Goal: Task Accomplishment & Management: Manage account settings

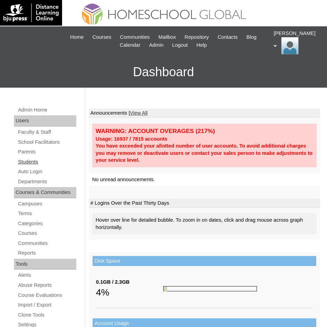
click at [33, 164] on link "Students" at bounding box center [46, 162] width 59 height 9
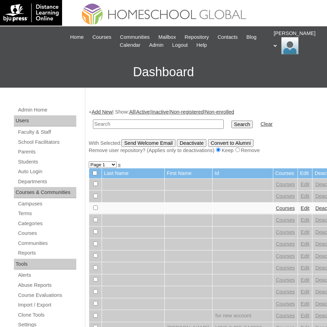
click at [123, 125] on input "text" at bounding box center [158, 124] width 131 height 9
click at [121, 124] on input "text" at bounding box center [158, 124] width 131 height 9
type input "Brent Lumabi"
click at [231, 122] on input "Search" at bounding box center [241, 125] width 21 height 8
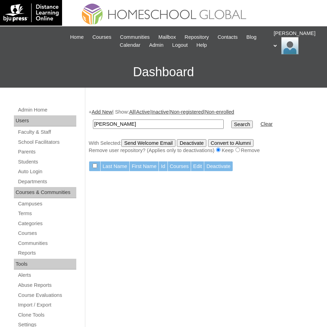
click at [156, 126] on input "Brent Lumabi" at bounding box center [158, 124] width 131 height 9
type input "Brent"
click at [231, 121] on input "Search" at bounding box center [241, 125] width 21 height 8
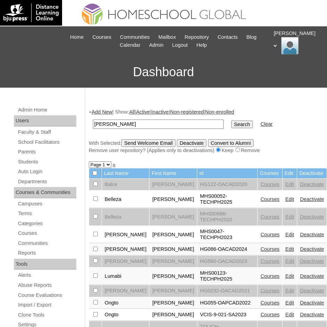
click at [262, 274] on link "Courses" at bounding box center [269, 277] width 19 height 6
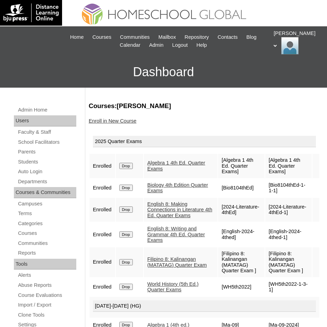
click at [172, 160] on link "Algebra 1 4th Ed. Quarter Exams" at bounding box center [176, 165] width 58 height 11
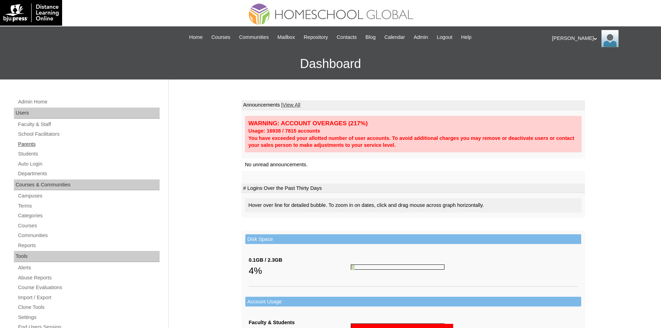
click at [32, 147] on link "Parents" at bounding box center [88, 144] width 142 height 9
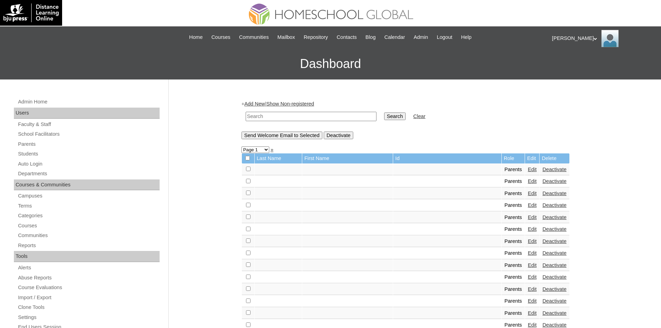
click at [304, 117] on input "text" at bounding box center [310, 116] width 131 height 9
paste input "MHP0049-TECHPH2025"
type input "MHP0049-TECHPH2025"
click at [384, 119] on input "Search" at bounding box center [394, 116] width 21 height 8
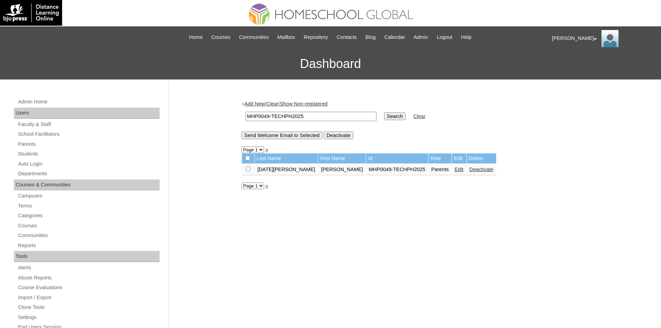
click at [454, 169] on link "Edit" at bounding box center [458, 169] width 9 height 6
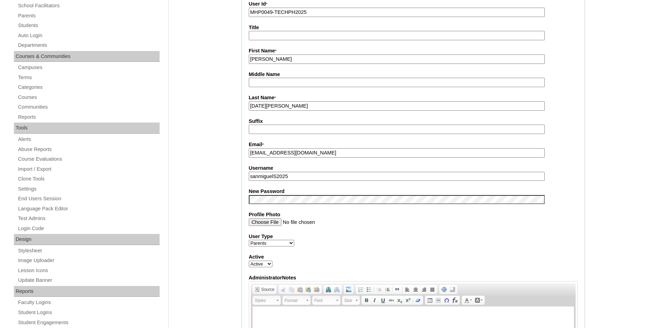
scroll to position [173, 0]
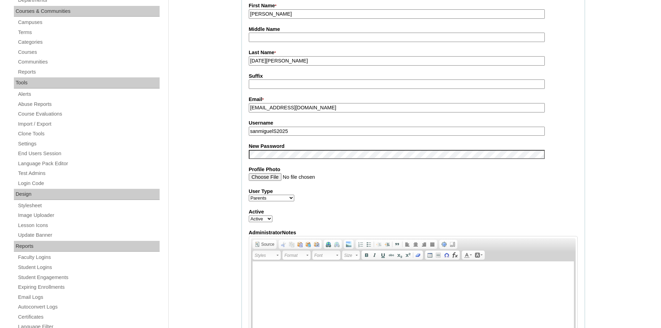
click at [278, 127] on label "Username" at bounding box center [413, 122] width 329 height 7
click at [278, 127] on input "sanmiguelS2025" at bounding box center [397, 131] width 296 height 9
click at [278, 127] on label "Username" at bounding box center [413, 122] width 329 height 7
click at [278, 127] on input "sanmiguelS2025" at bounding box center [397, 131] width 296 height 9
click at [278, 132] on input "sanmiguelS2025" at bounding box center [397, 131] width 296 height 9
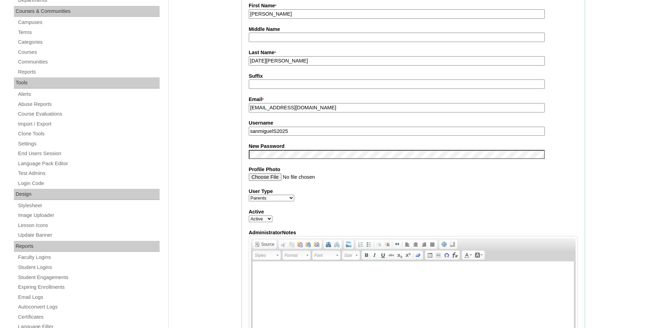
click at [278, 132] on input "sanmiguelS2025" at bounding box center [397, 131] width 296 height 9
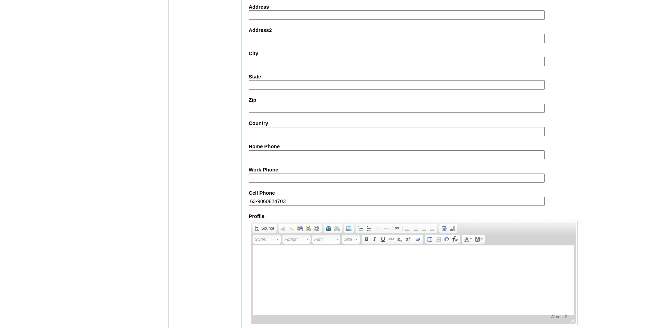
scroll to position [583, 0]
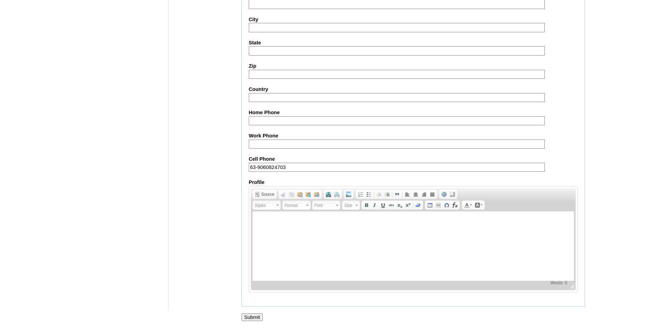
click at [249, 318] on input "Submit" at bounding box center [251, 317] width 21 height 8
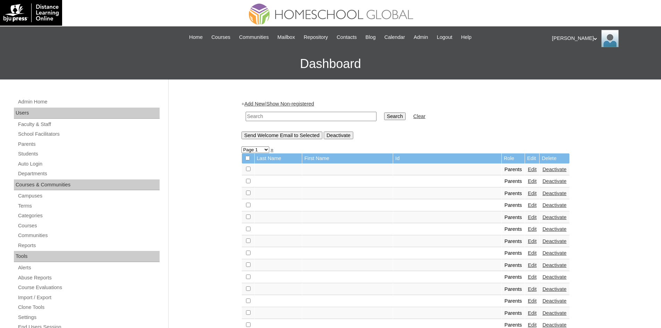
click at [559, 38] on div "Ariane My Profile My Settings Logout" at bounding box center [603, 38] width 102 height 17
click at [562, 64] on span "Logout" at bounding box center [564, 64] width 14 height 5
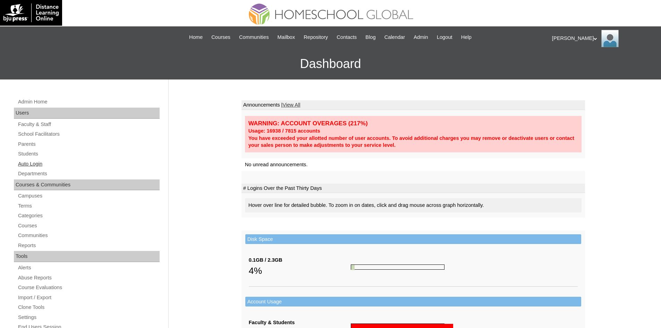
click at [35, 163] on link "Auto Login" at bounding box center [88, 164] width 142 height 9
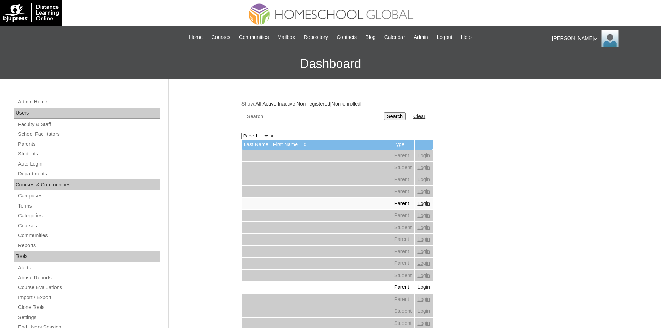
click at [296, 117] on input "text" at bounding box center [310, 116] width 131 height 9
paste input "MHP0049-TECHPH2025"
type input "MHP0049-TECHPH2025"
click at [26, 143] on link "Parents" at bounding box center [88, 144] width 142 height 9
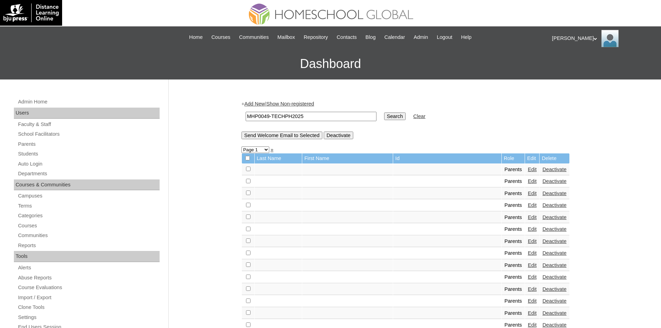
type input "MHP0049-TECHPH2025"
click at [384, 114] on input "Search" at bounding box center [394, 116] width 21 height 8
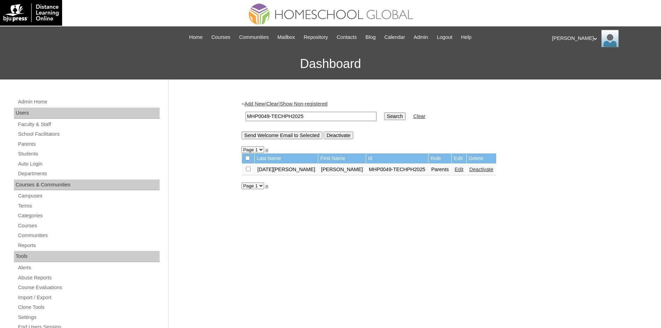
click at [454, 169] on link "Edit" at bounding box center [458, 169] width 9 height 6
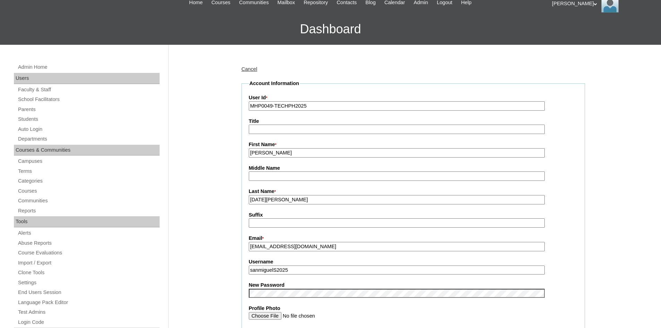
scroll to position [104, 0]
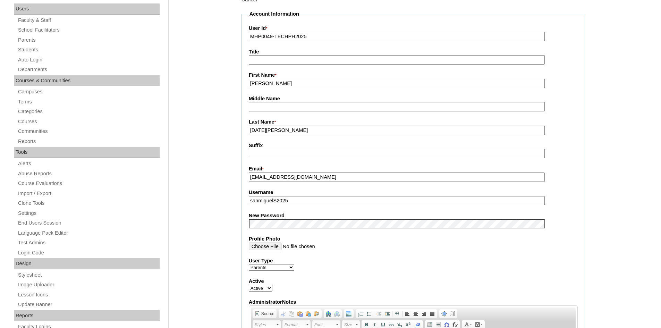
click at [277, 202] on input "sanmiguelS2025" at bounding box center [397, 200] width 296 height 9
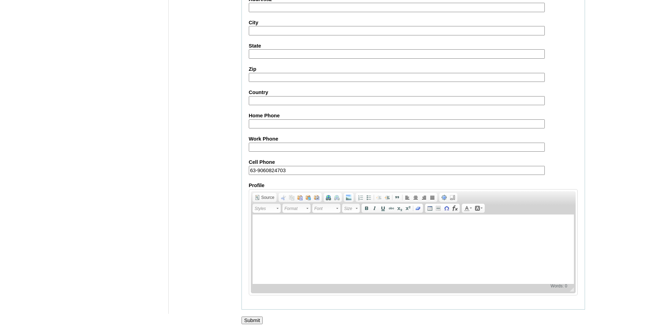
scroll to position [583, 0]
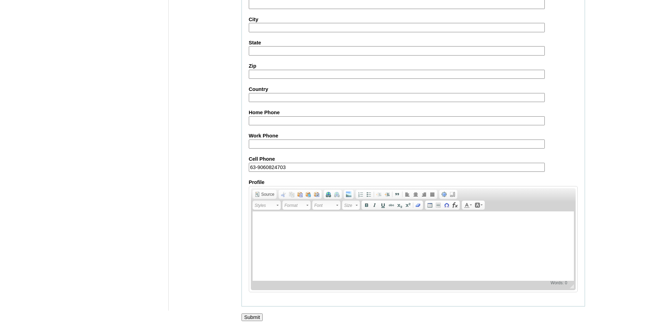
click at [248, 316] on input "Submit" at bounding box center [251, 317] width 21 height 8
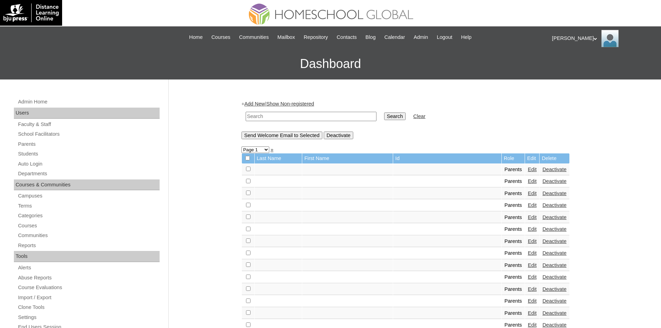
click at [562, 39] on div "[PERSON_NAME] My Profile My Settings Logout" at bounding box center [603, 38] width 102 height 17
click at [567, 68] on li "Logout" at bounding box center [572, 65] width 33 height 9
click at [562, 40] on div "[PERSON_NAME] My Profile My Settings Logout" at bounding box center [603, 38] width 102 height 17
click at [564, 64] on span "Logout" at bounding box center [564, 64] width 14 height 5
